Goal: Task Accomplishment & Management: Manage account settings

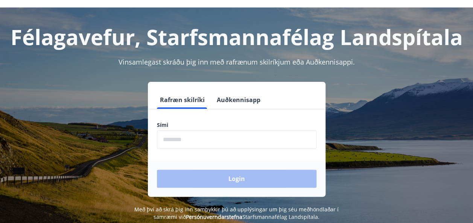
scroll to position [37, 0]
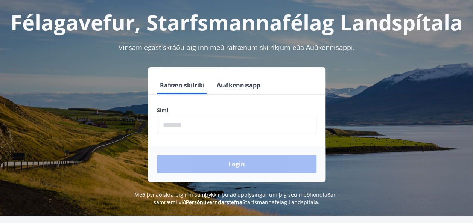
click at [240, 128] on input "phone" at bounding box center [236, 125] width 159 height 18
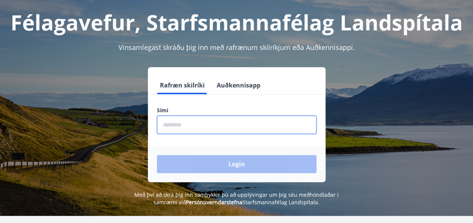
type input "********"
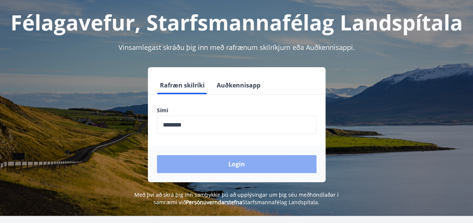
click at [226, 161] on button "Login" at bounding box center [236, 164] width 159 height 18
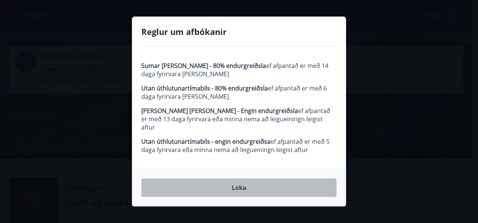
click at [242, 186] on button "Loka" at bounding box center [239, 188] width 196 height 19
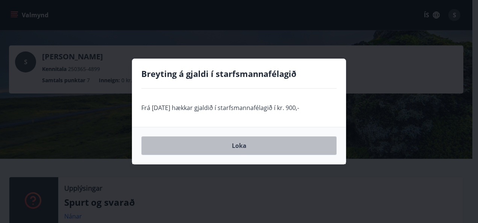
click at [241, 147] on button "Loka" at bounding box center [239, 146] width 196 height 19
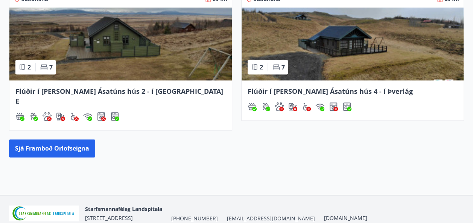
scroll to position [410, 0]
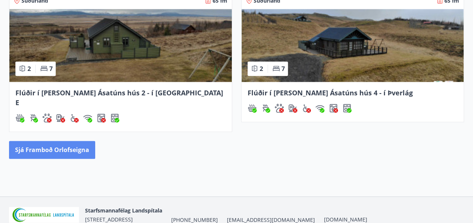
click at [57, 141] on button "Sjá framboð orlofseigna" at bounding box center [52, 150] width 86 height 18
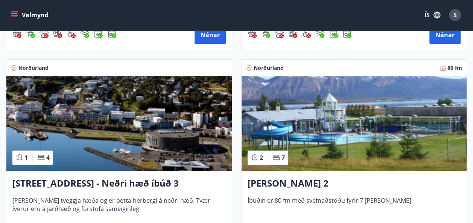
scroll to position [1532, 0]
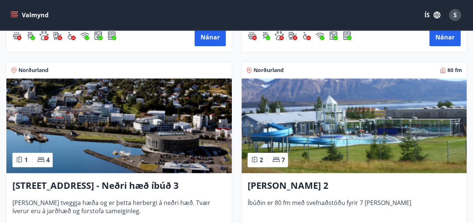
click at [16, 15] on icon "menu" at bounding box center [15, 15] width 8 height 8
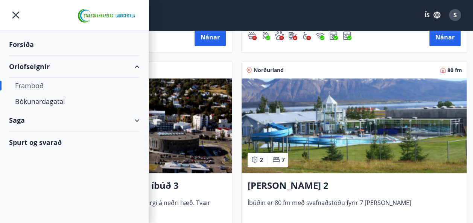
click at [27, 117] on div "Saga" at bounding box center [74, 120] width 131 height 22
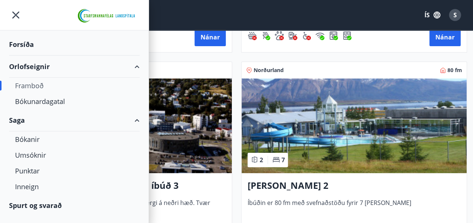
click at [24, 39] on div "Forsíða" at bounding box center [74, 44] width 131 height 22
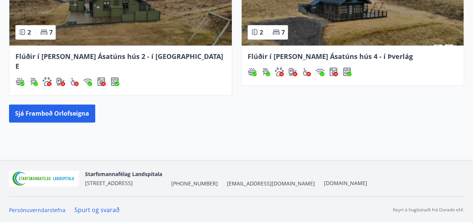
scroll to position [436, 0]
